Goal: Information Seeking & Learning: Learn about a topic

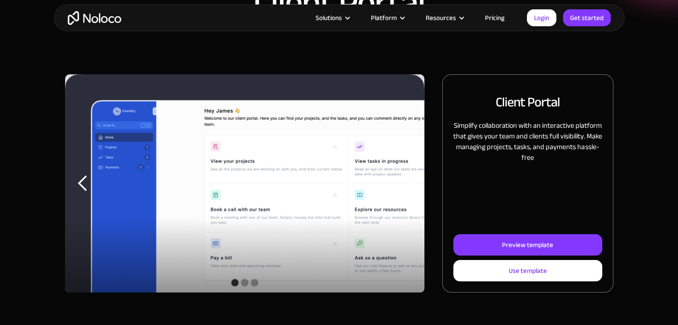
click at [276, 124] on img "1 of 3" at bounding box center [245, 191] width 360 height 234
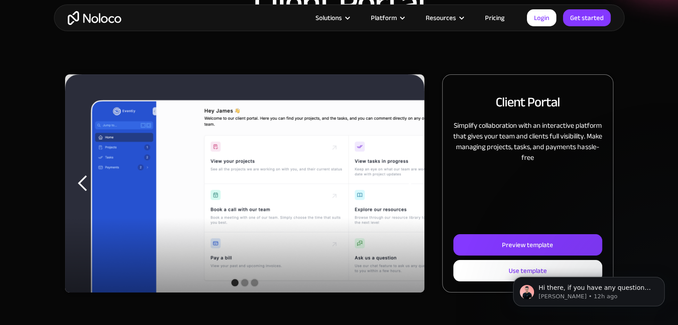
click at [244, 284] on div "Show slide 2 of 3" at bounding box center [244, 282] width 7 height 7
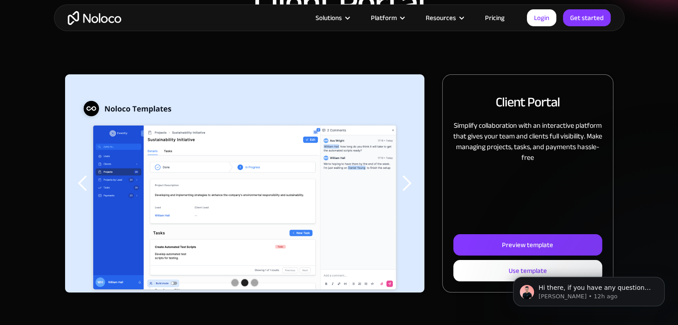
click at [253, 281] on div "Show slide 3 of 3" at bounding box center [254, 282] width 7 height 7
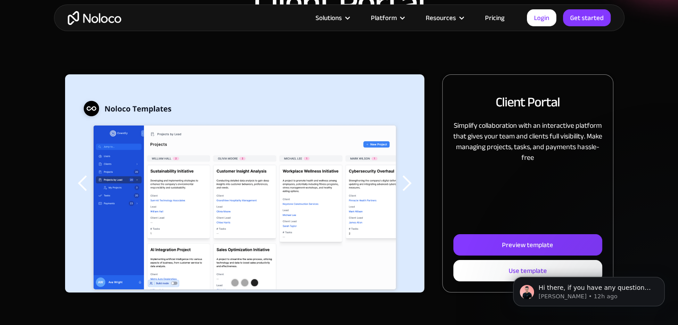
click at [236, 282] on div "Show slide 1 of 3" at bounding box center [234, 282] width 7 height 7
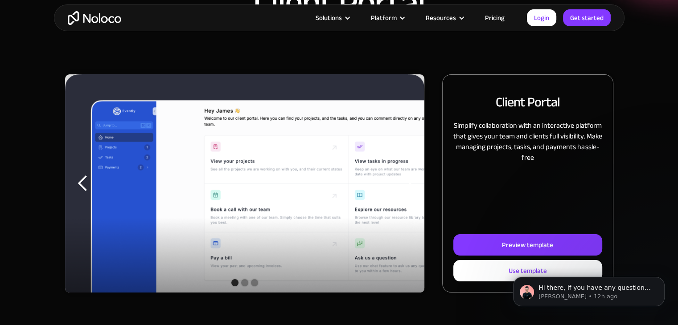
click at [89, 13] on img "home" at bounding box center [94, 18] width 53 height 14
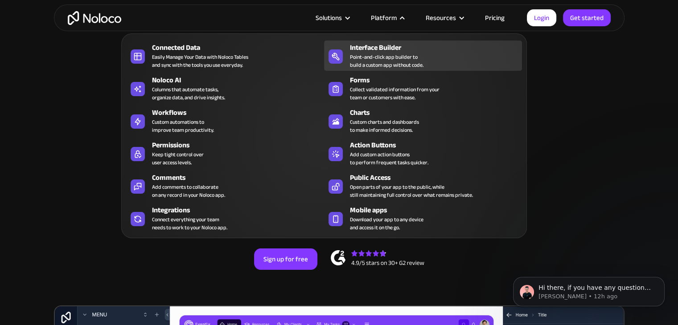
click at [359, 57] on div "Point-and-click app builder to build a custom app without code." at bounding box center [387, 61] width 74 height 16
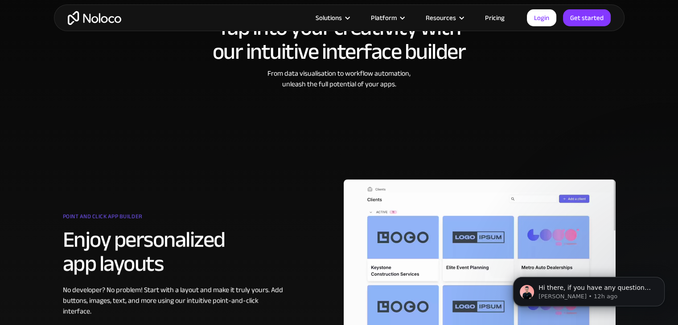
scroll to position [410, 0]
